Goal: Transaction & Acquisition: Book appointment/travel/reservation

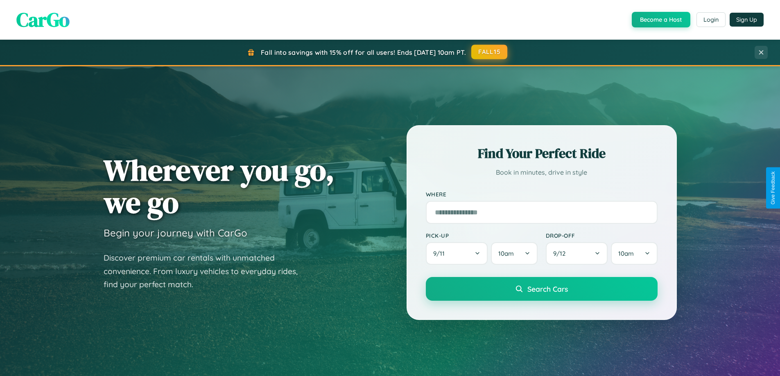
click at [490, 52] on button "FALL15" at bounding box center [489, 52] width 36 height 15
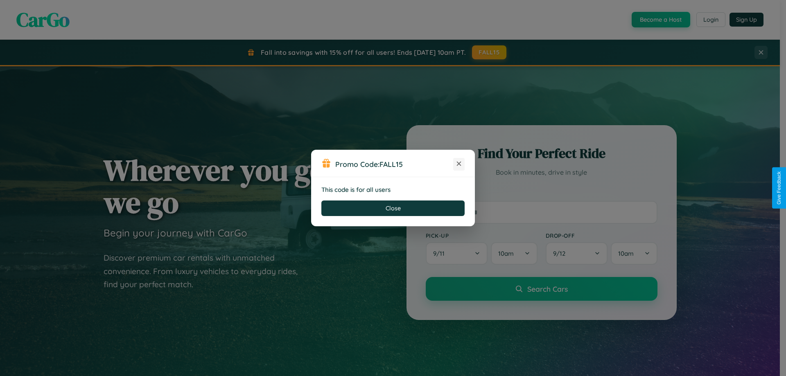
click at [459, 164] on icon at bounding box center [459, 164] width 8 height 8
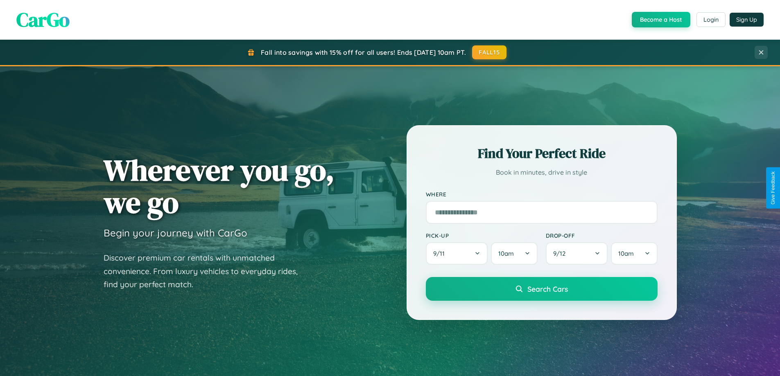
scroll to position [353, 0]
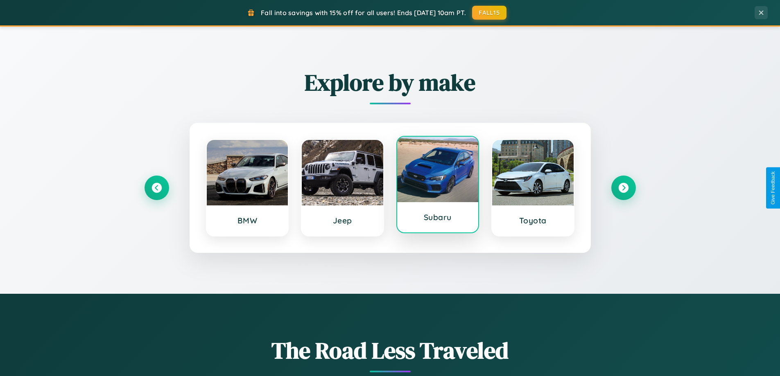
click at [437, 185] on div at bounding box center [438, 170] width 82 height 66
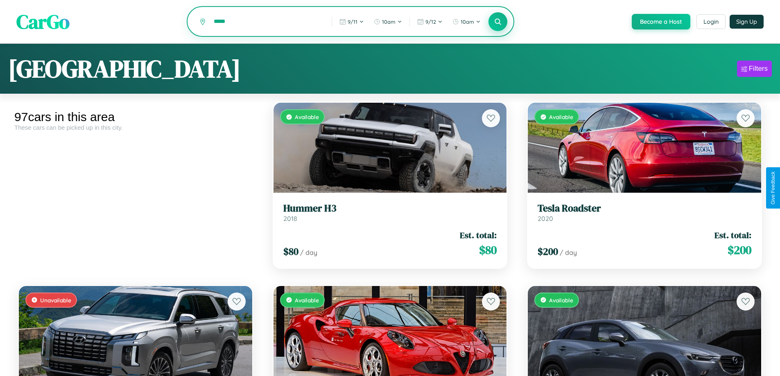
type input "*****"
click at [498, 22] on icon at bounding box center [498, 22] width 8 height 8
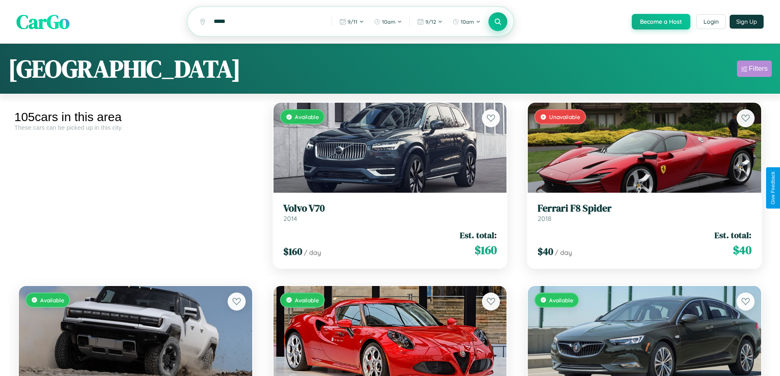
click at [754, 70] on div "Filters" at bounding box center [758, 69] width 19 height 8
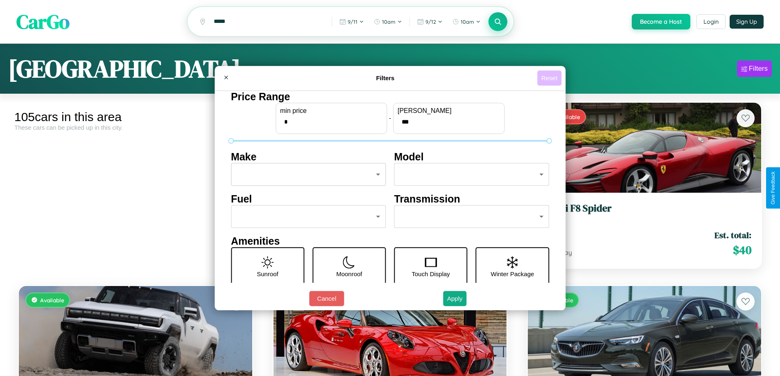
click at [550, 78] on button "Reset" at bounding box center [549, 77] width 24 height 15
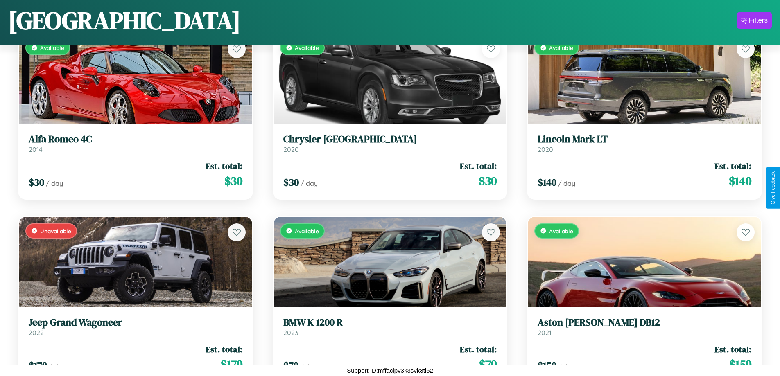
scroll to position [2499, 0]
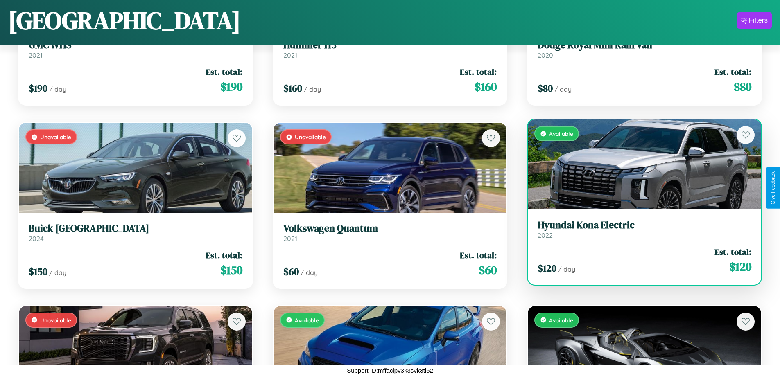
click at [639, 231] on h3 "Hyundai Kona Electric" at bounding box center [645, 226] width 214 height 12
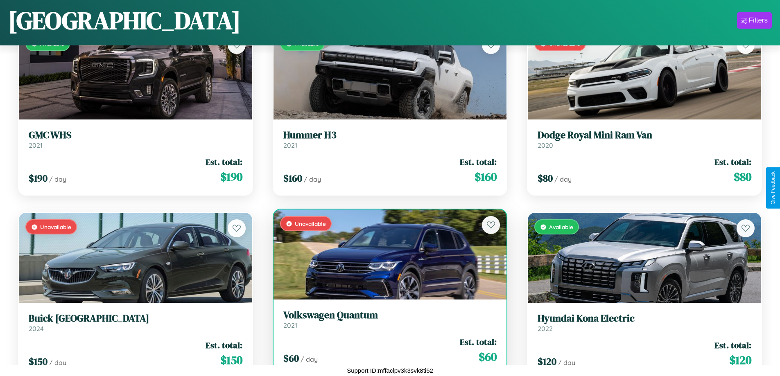
scroll to position [299, 0]
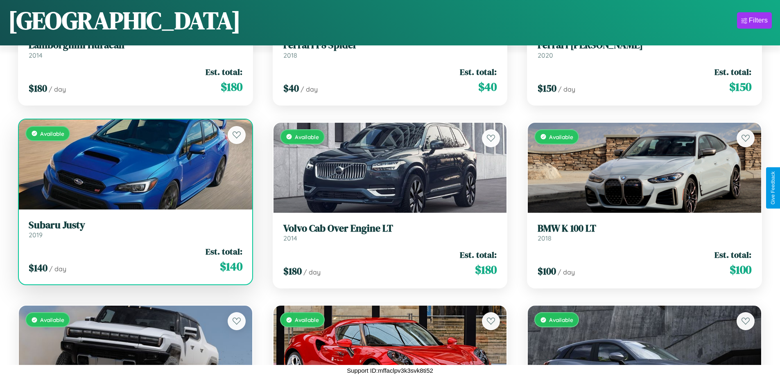
click at [134, 229] on h3 "Subaru Justy" at bounding box center [136, 226] width 214 height 12
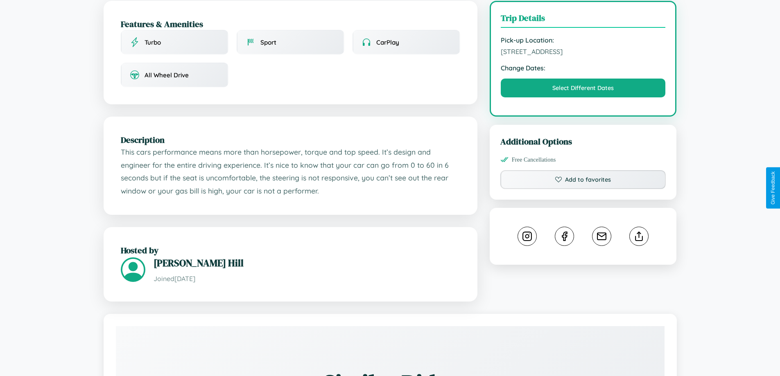
scroll to position [269, 0]
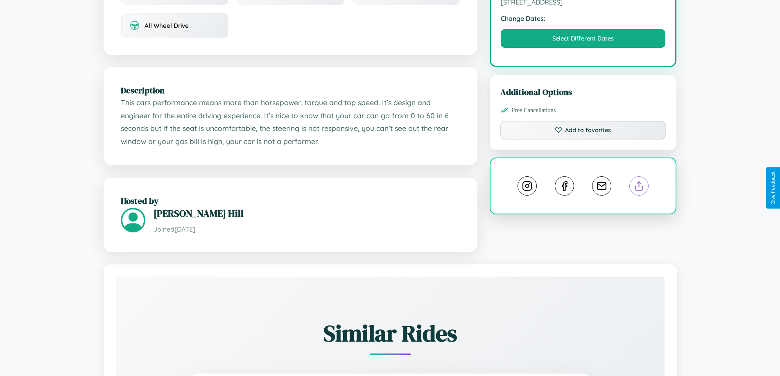
click at [639, 187] on line at bounding box center [639, 185] width 0 height 6
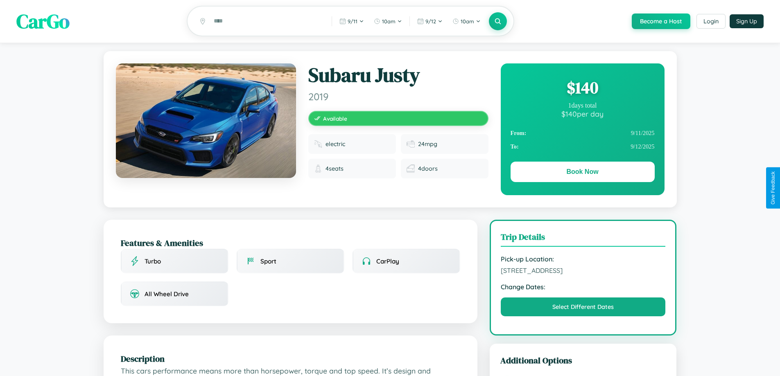
scroll to position [0, 0]
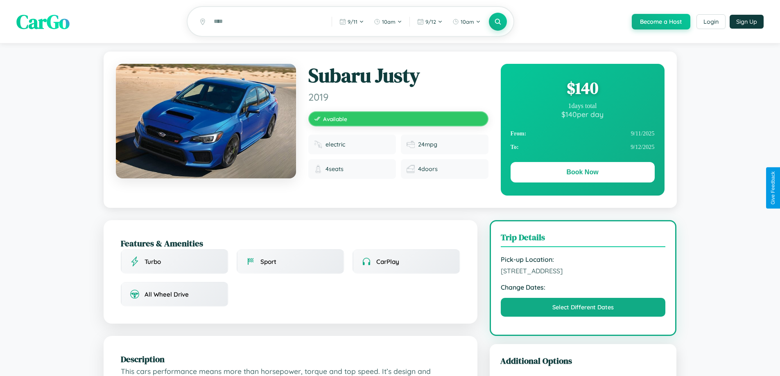
click at [582, 89] on div "$ 140" at bounding box center [583, 88] width 144 height 22
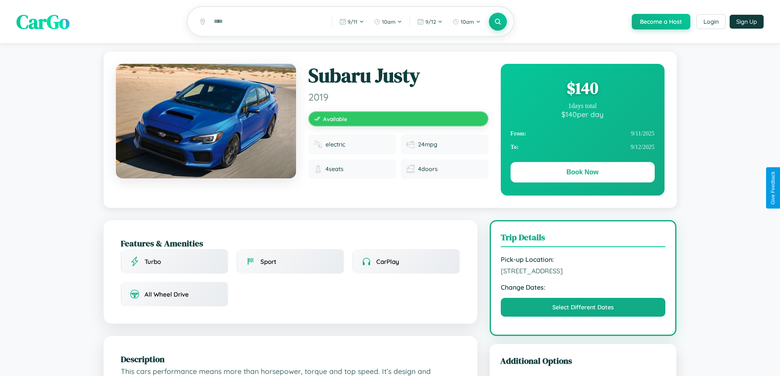
click at [582, 89] on div "$ 140" at bounding box center [583, 88] width 144 height 22
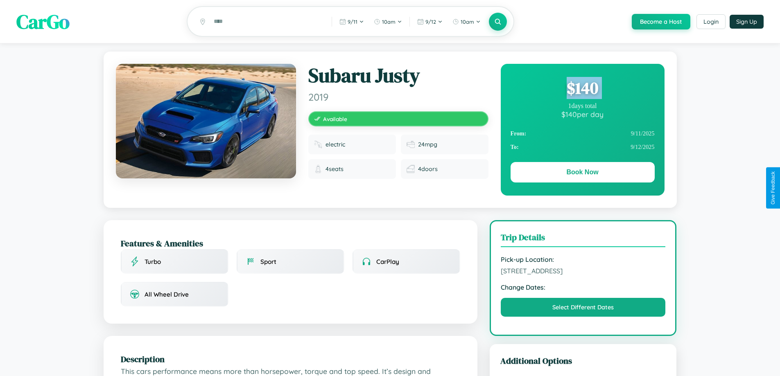
click at [582, 89] on div "$ 140" at bounding box center [583, 88] width 144 height 22
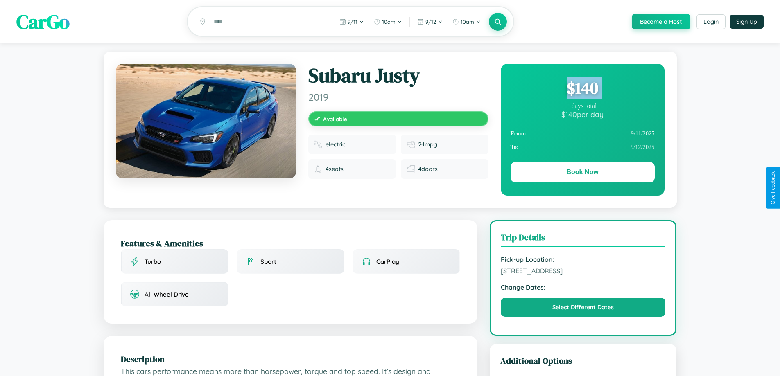
click at [582, 89] on div "$ 140" at bounding box center [583, 88] width 144 height 22
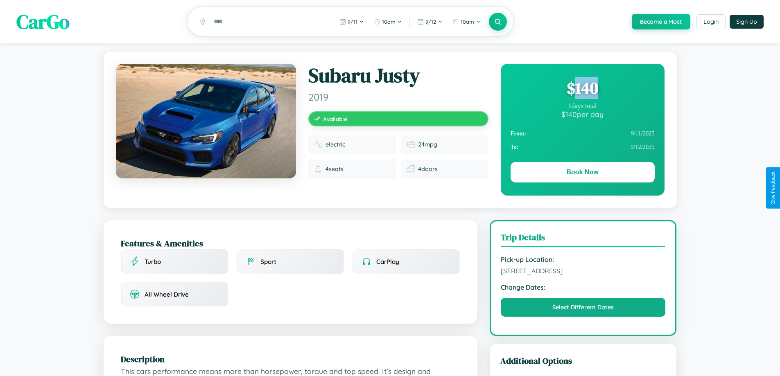
click at [582, 89] on div "$ 140" at bounding box center [583, 88] width 144 height 22
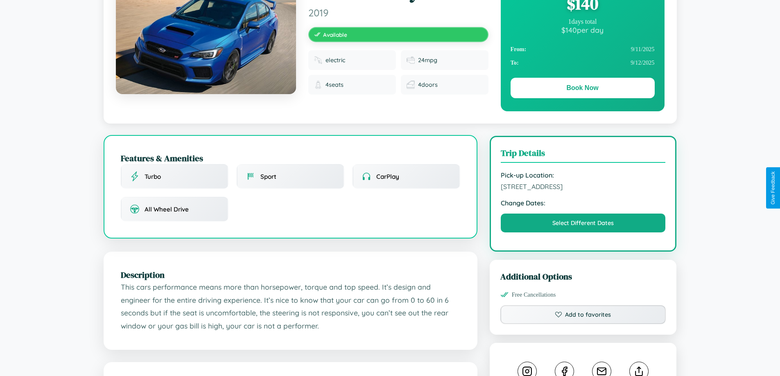
scroll to position [213, 0]
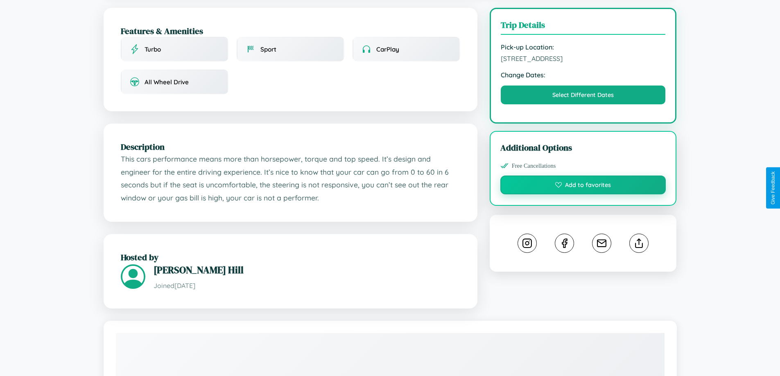
click at [583, 187] on button "Add to favorites" at bounding box center [583, 185] width 166 height 19
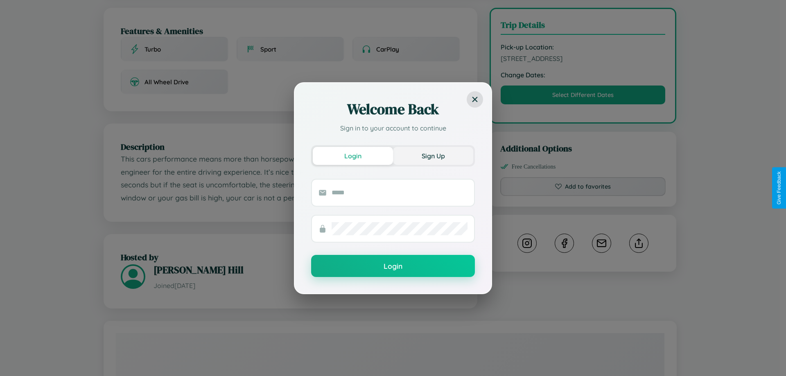
click at [433, 156] on button "Sign Up" at bounding box center [433, 156] width 80 height 18
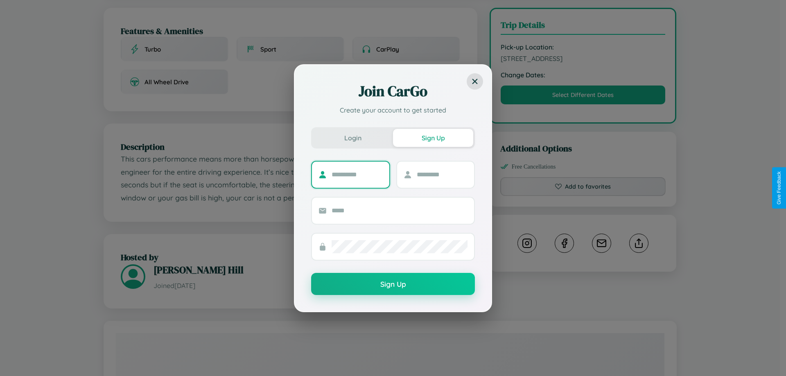
click at [357, 174] on input "text" at bounding box center [357, 174] width 51 height 13
type input "********"
click at [442, 174] on input "text" at bounding box center [442, 174] width 51 height 13
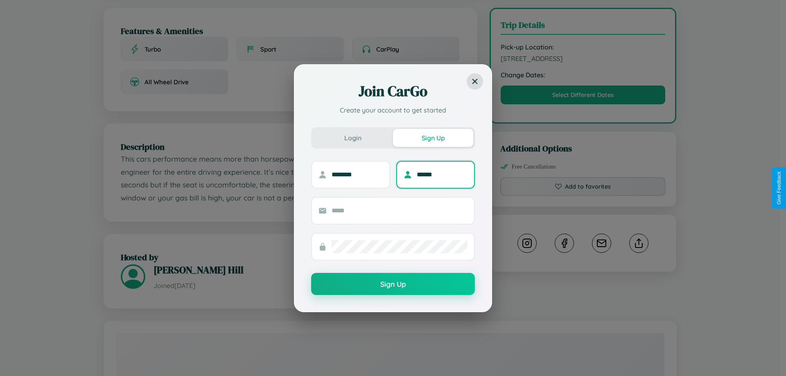
type input "******"
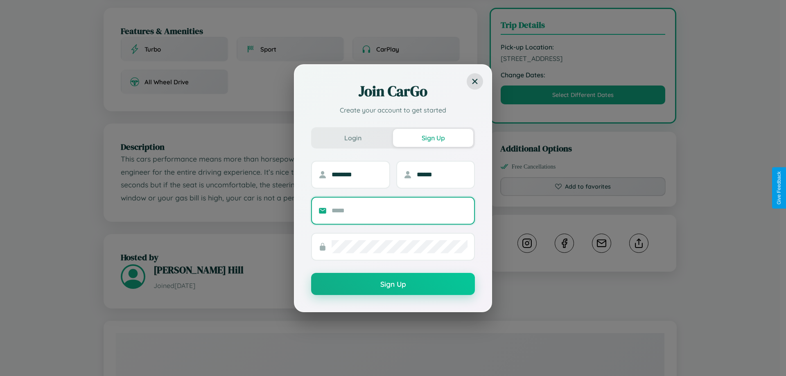
click at [400, 211] on input "text" at bounding box center [400, 210] width 136 height 13
type input "**********"
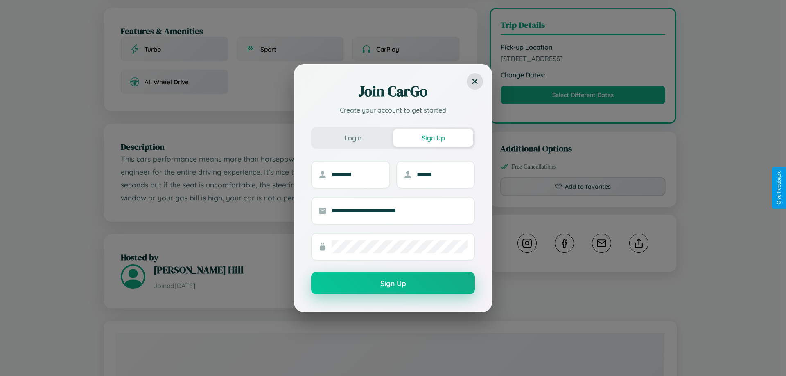
click at [393, 284] on button "Sign Up" at bounding box center [393, 283] width 164 height 22
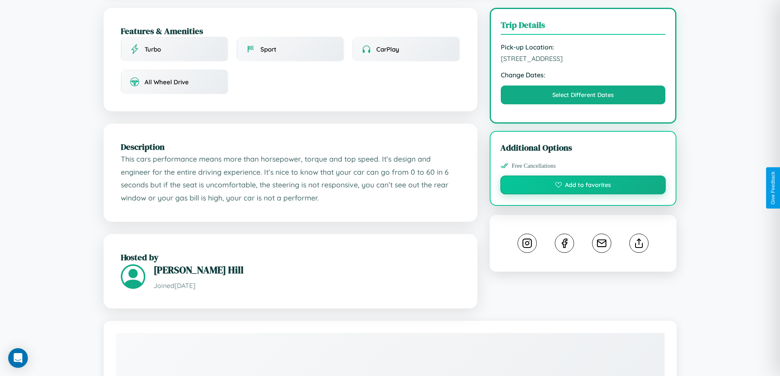
click at [583, 186] on button "Add to favorites" at bounding box center [583, 185] width 166 height 19
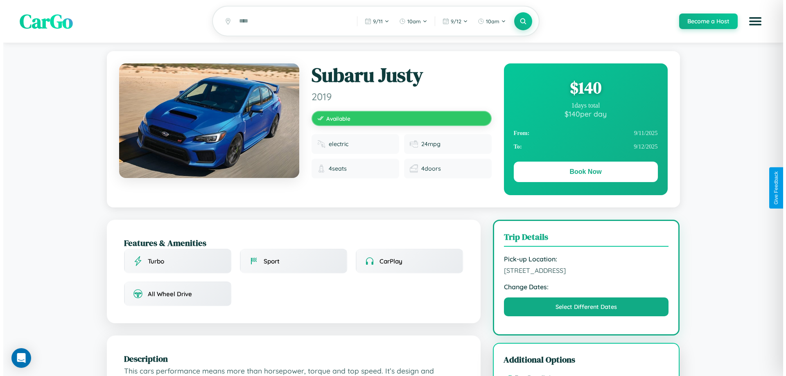
scroll to position [0, 0]
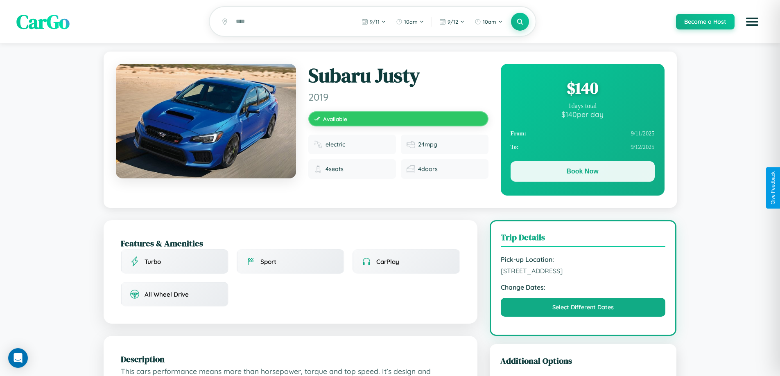
click at [582, 173] on button "Book Now" at bounding box center [583, 171] width 144 height 20
